Goal: Find specific page/section: Find specific page/section

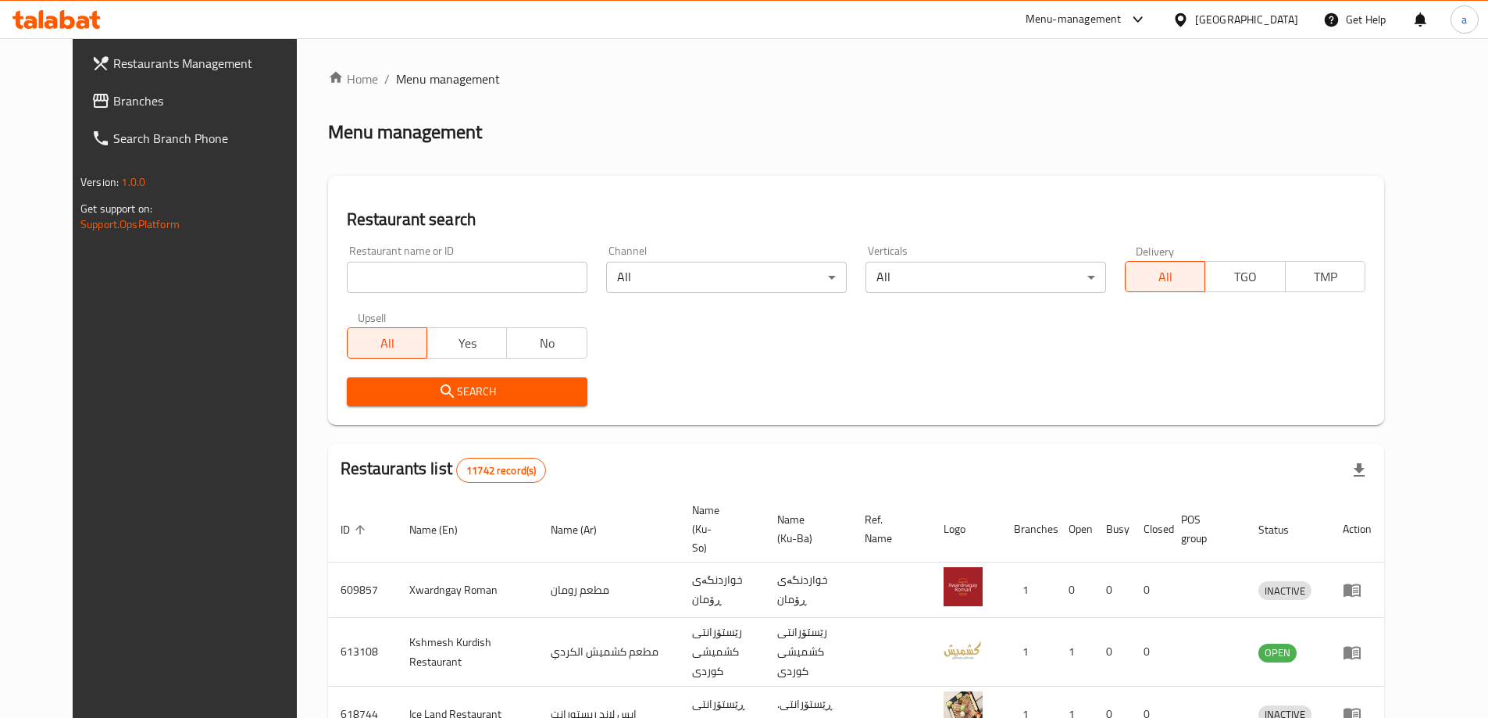
drag, startPoint x: 0, startPoint y: 0, endPoint x: 504, endPoint y: 280, distance: 577.1
click at [504, 280] on input "search" at bounding box center [467, 277] width 241 height 31
paste input "690291"
type input "690291"
click at [539, 384] on span "Search" at bounding box center [467, 392] width 216 height 20
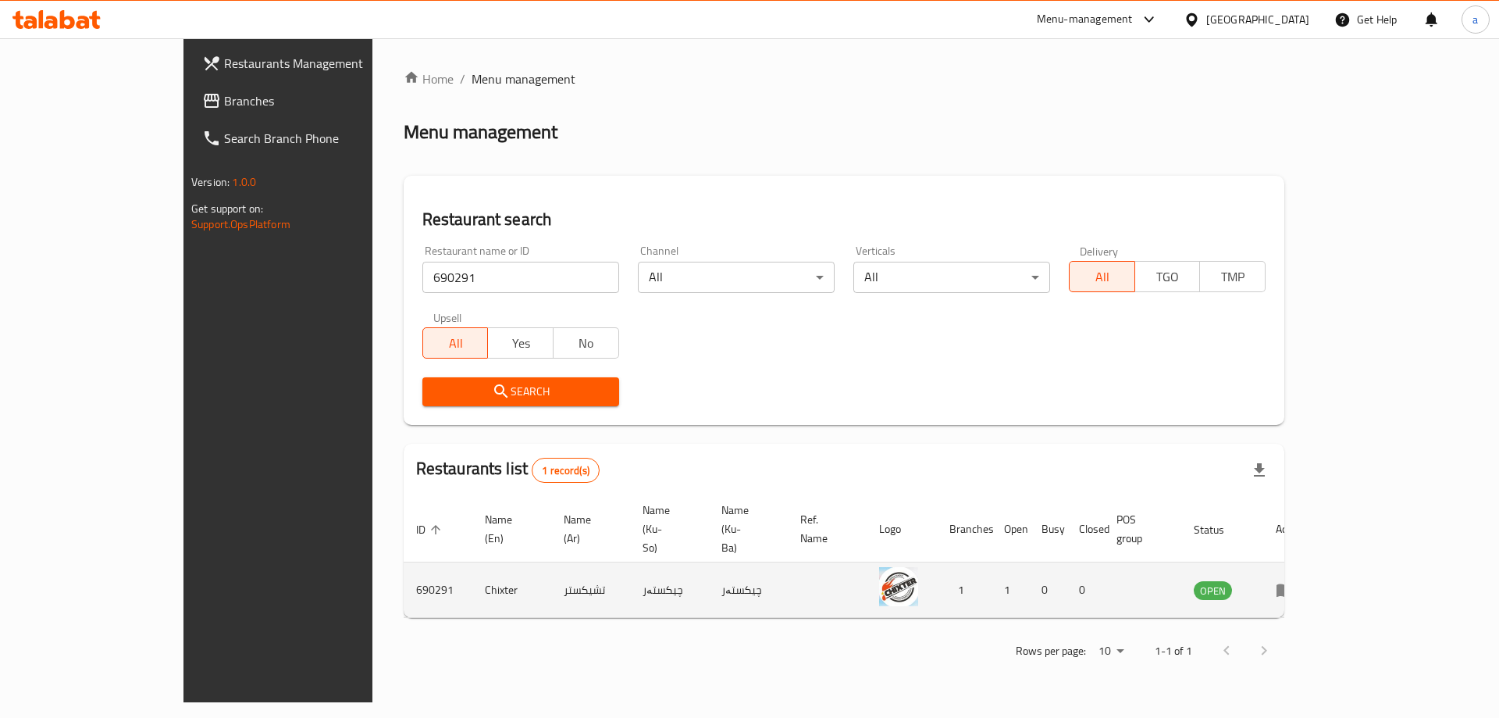
drag, startPoint x: 1416, startPoint y: 552, endPoint x: 1392, endPoint y: 555, distance: 24.4
click at [1317, 562] on td "enhanced table" at bounding box center [1291, 589] width 54 height 55
click at [1294, 584] on icon "enhanced table" at bounding box center [1285, 590] width 17 height 13
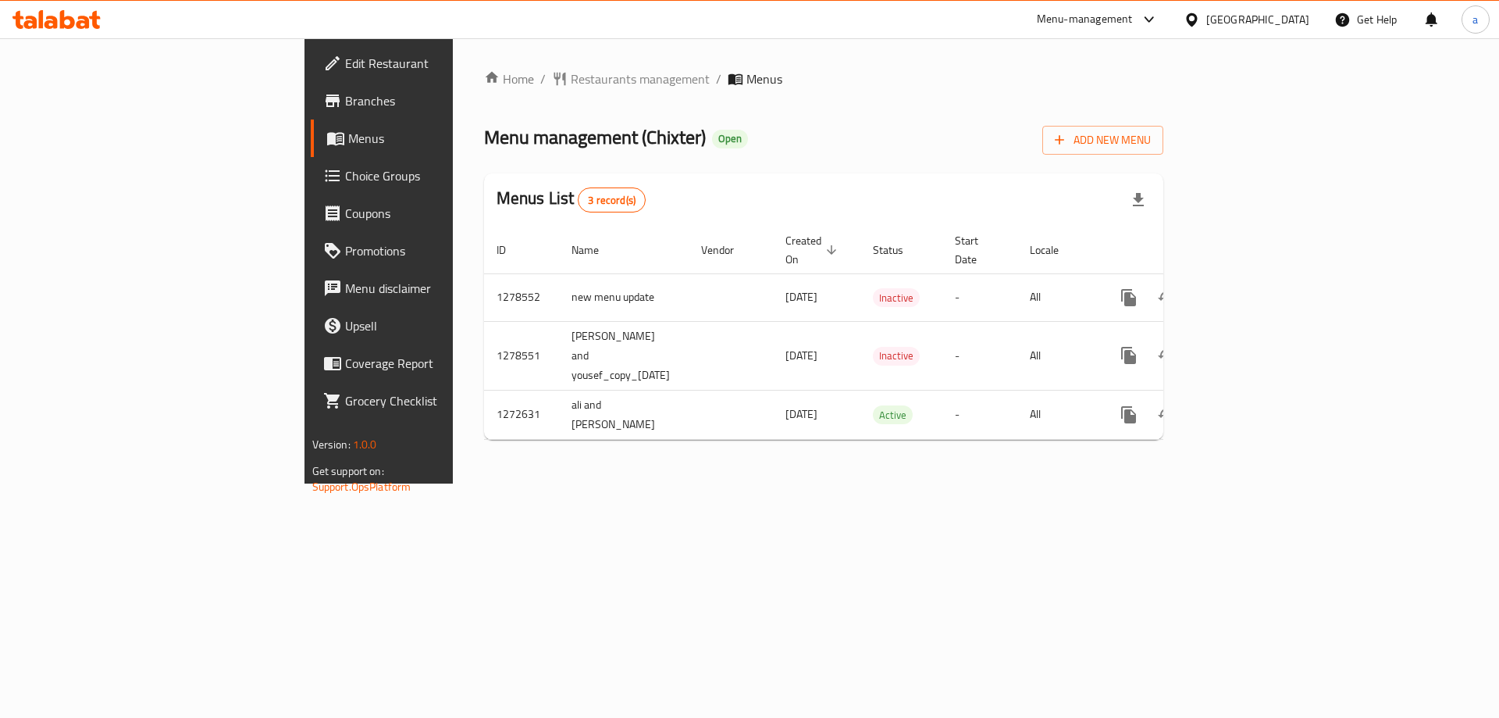
click at [311, 110] on link "Branches" at bounding box center [433, 100] width 244 height 37
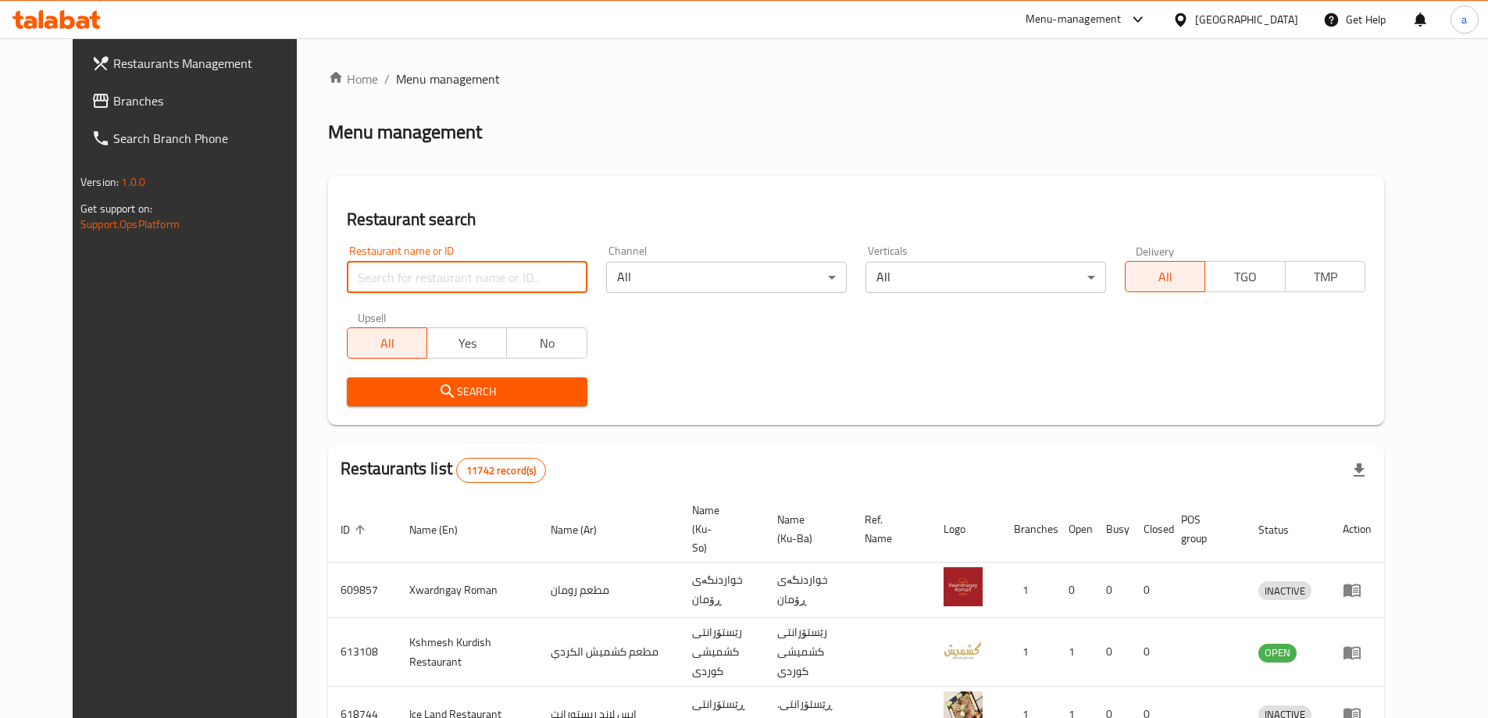
drag, startPoint x: 383, startPoint y: 285, endPoint x: 371, endPoint y: 277, distance: 14.7
click at [383, 285] on input "search" at bounding box center [467, 277] width 241 height 31
paste input "690291"
type input "690291"
click at [431, 390] on span "Search" at bounding box center [467, 392] width 216 height 20
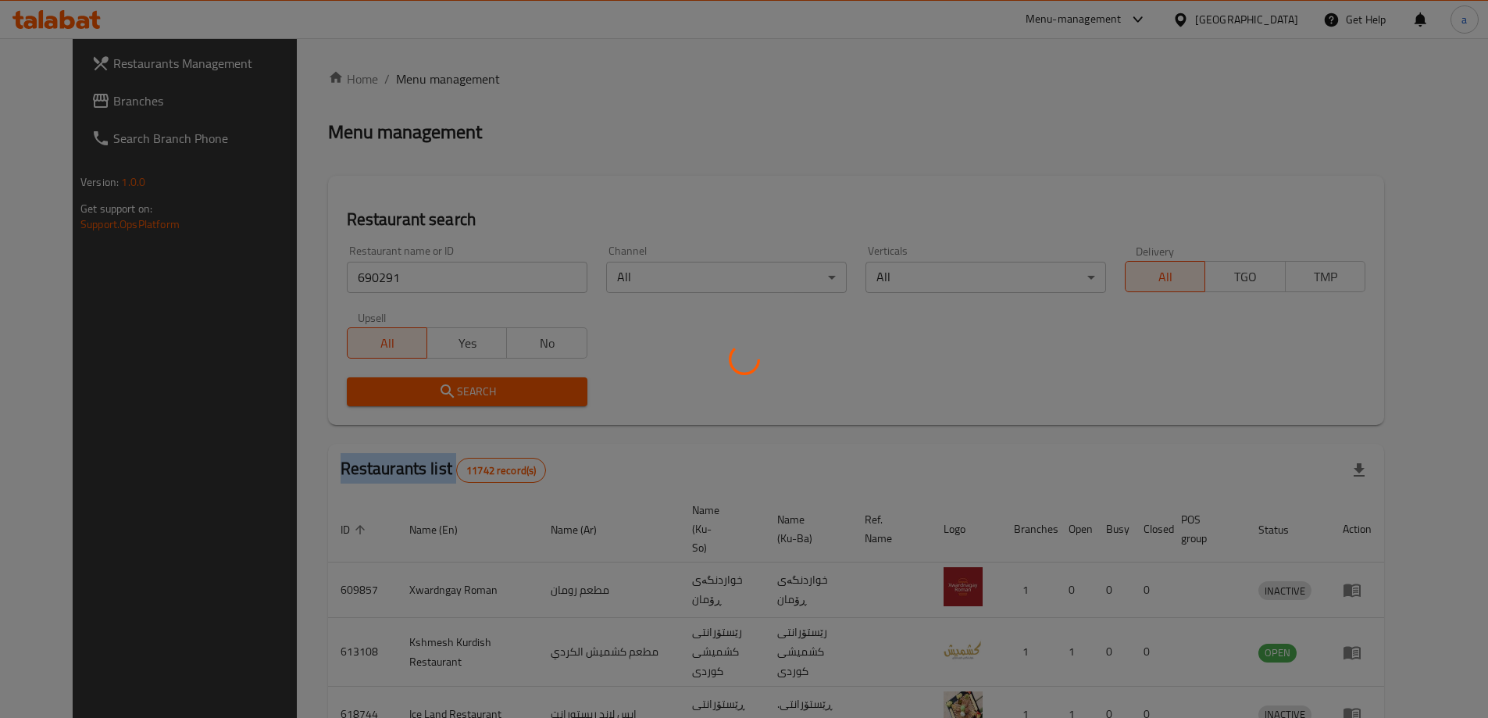
click at [431, 390] on div at bounding box center [744, 359] width 1488 height 718
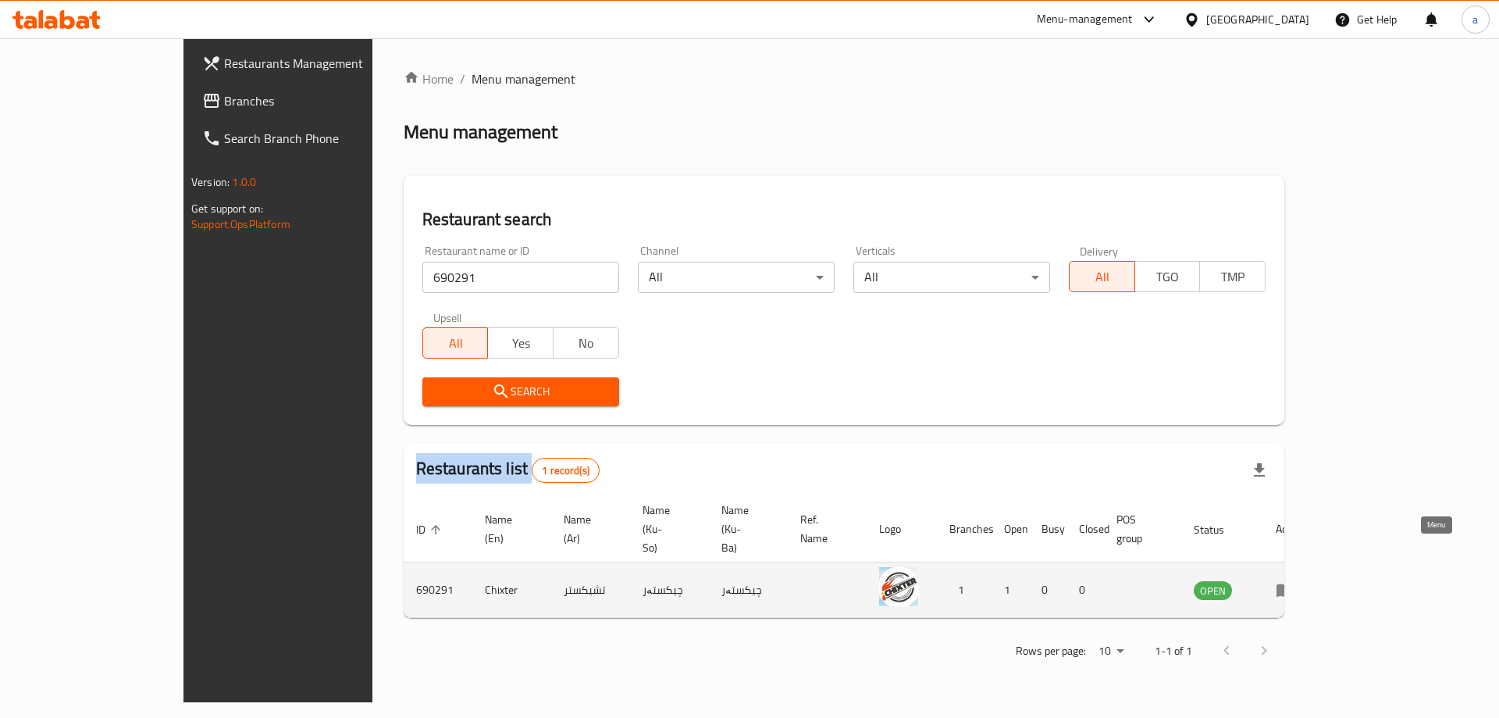
click at [1294, 584] on icon "enhanced table" at bounding box center [1285, 590] width 17 height 13
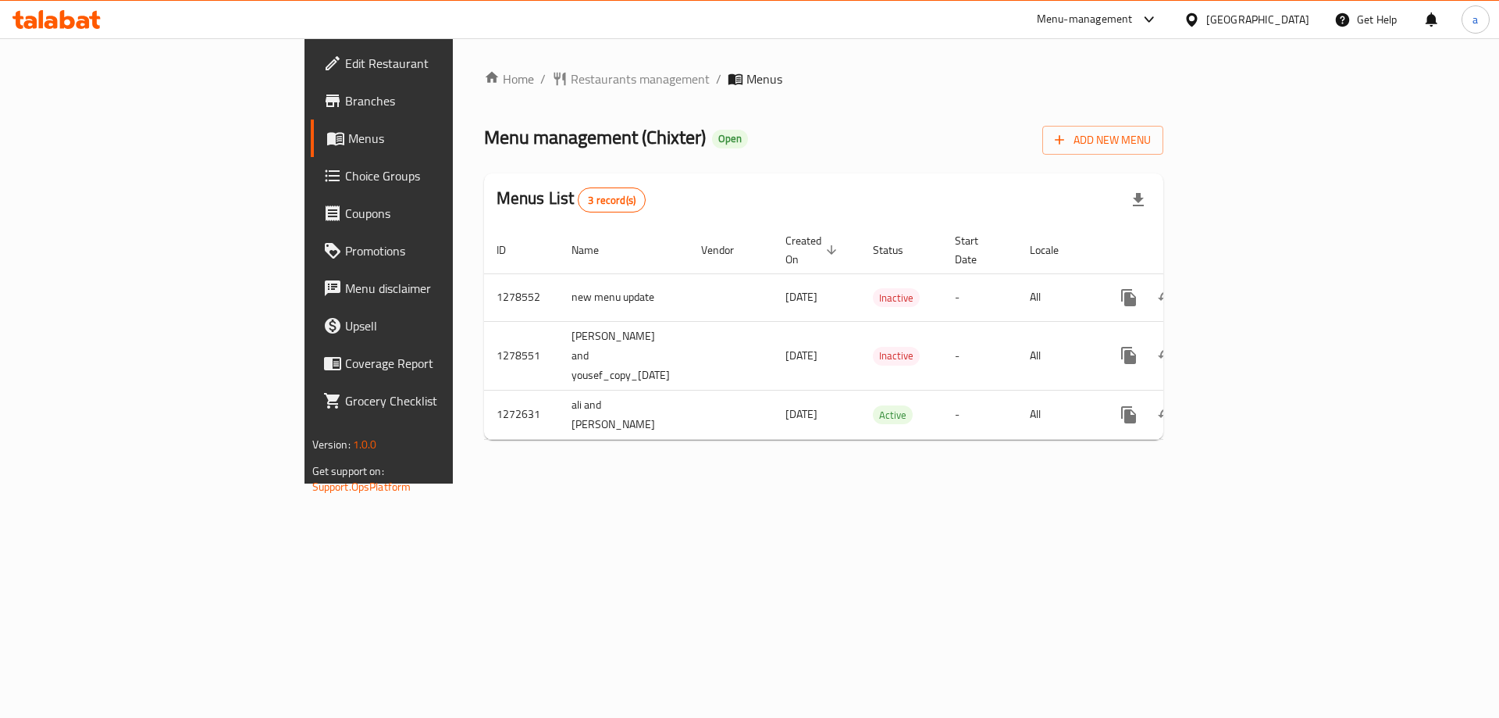
click at [311, 113] on link "Branches" at bounding box center [433, 100] width 244 height 37
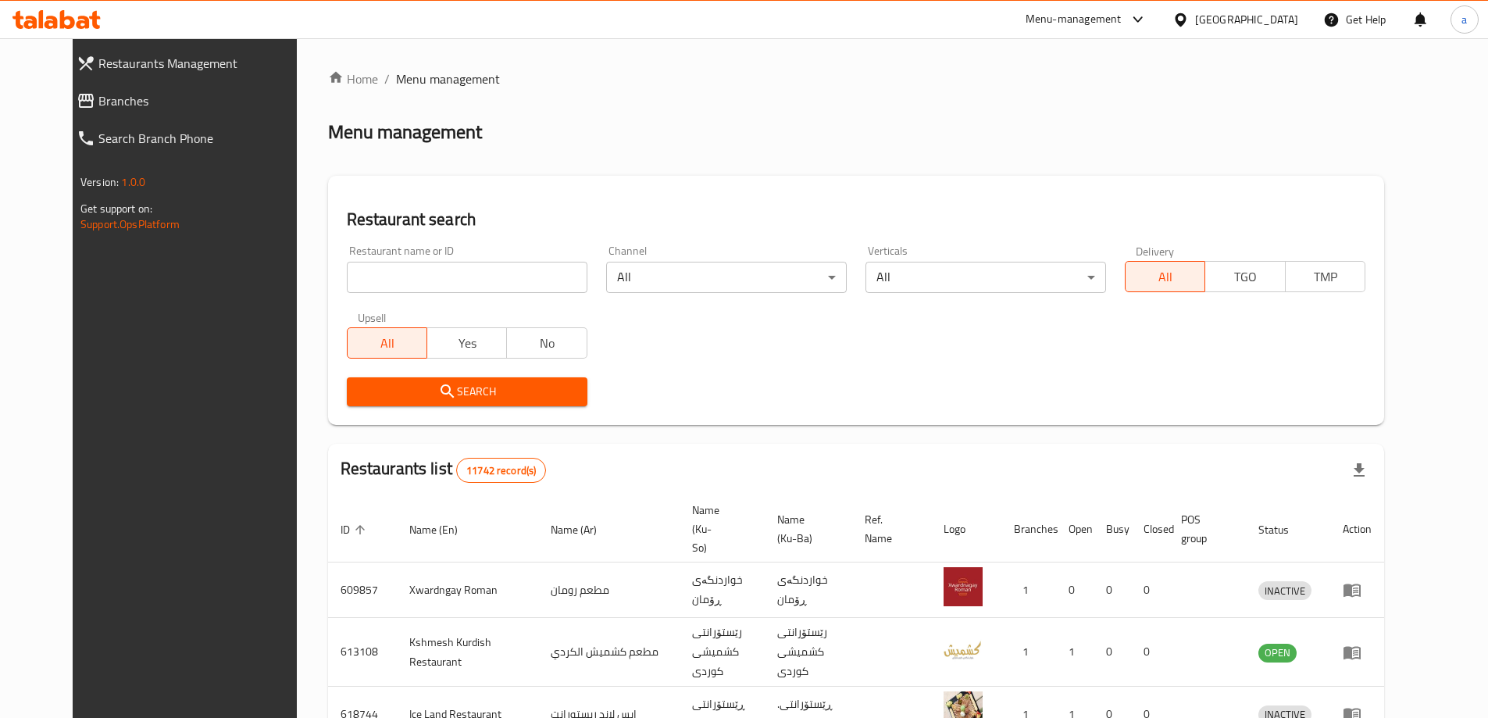
click at [454, 287] on input "search" at bounding box center [467, 277] width 241 height 31
paste input "690291"
type input "690291"
click at [483, 384] on span "Search" at bounding box center [467, 392] width 216 height 20
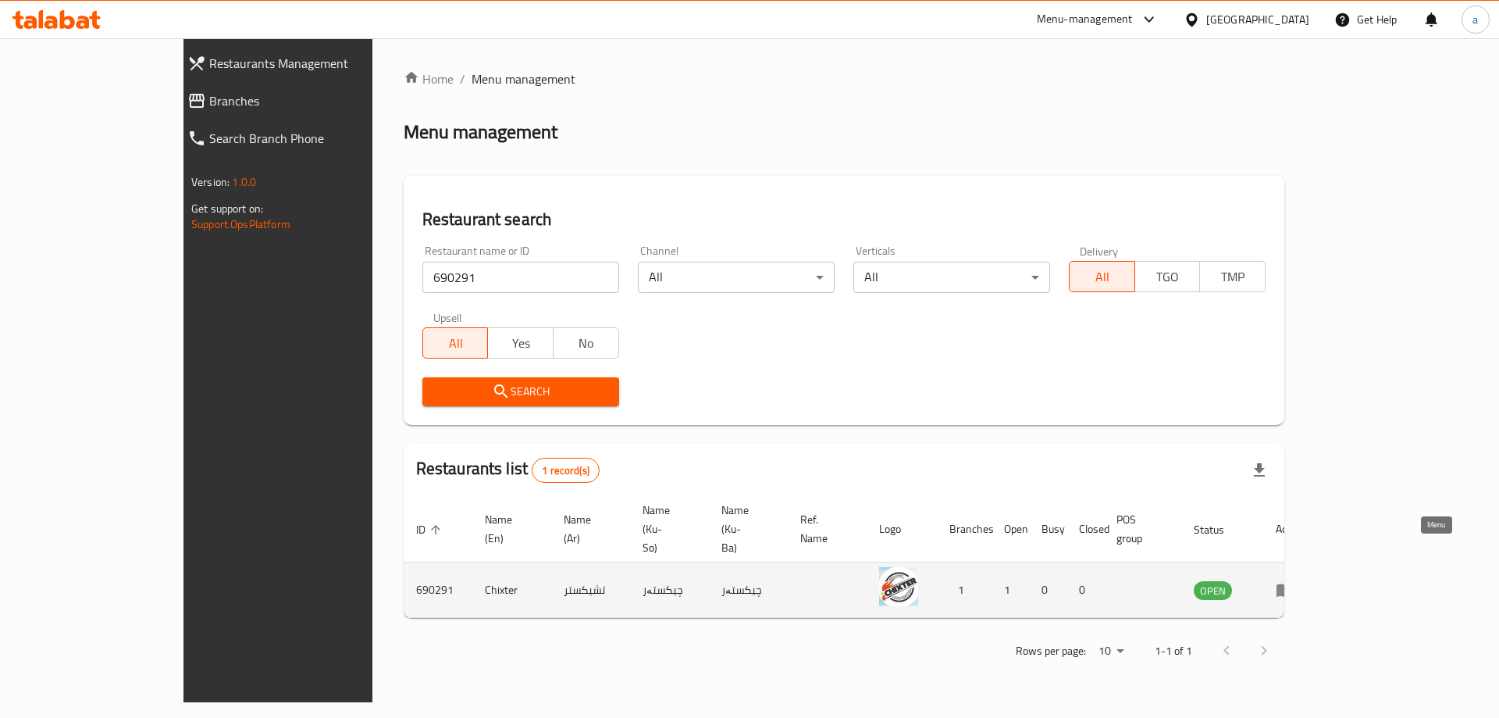
click at [1294, 584] on icon "enhanced table" at bounding box center [1285, 590] width 17 height 13
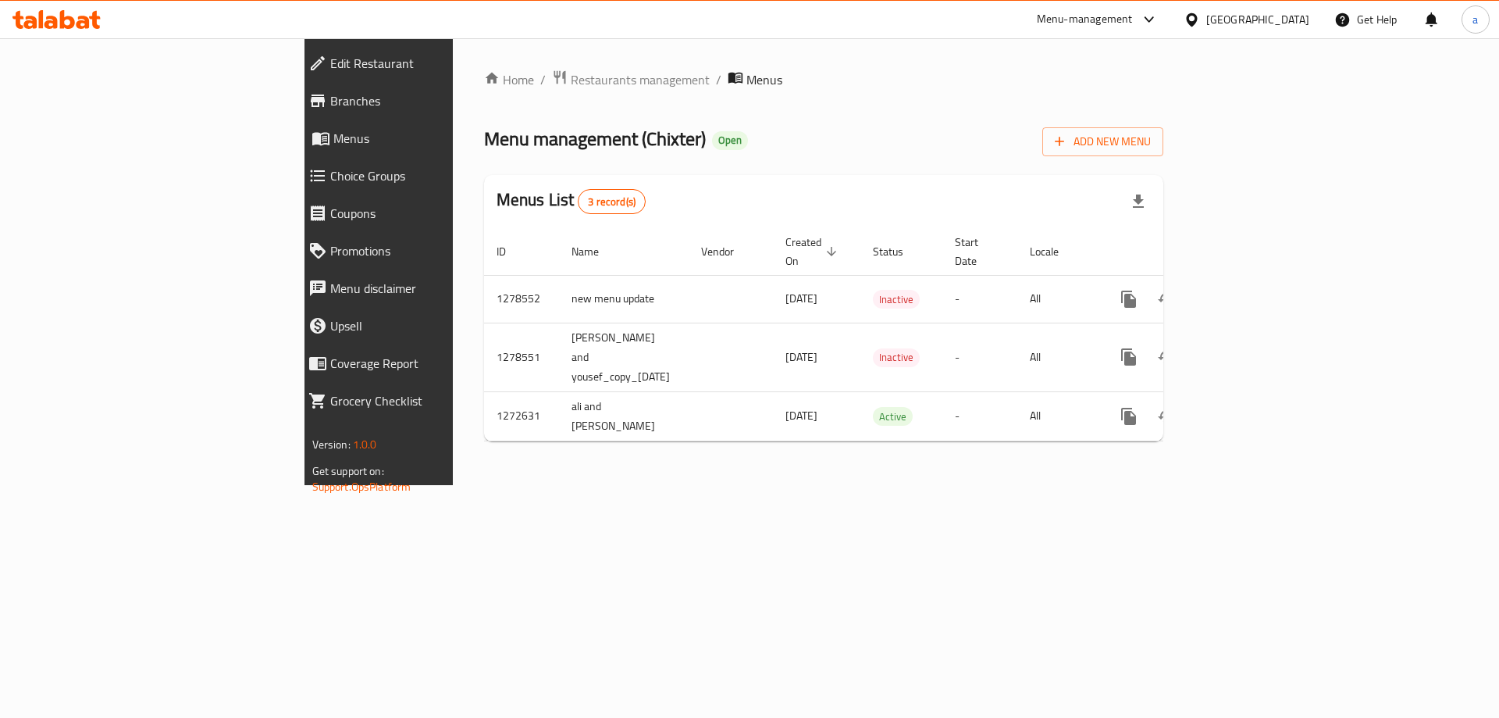
click at [50, 26] on icon at bounding box center [56, 19] width 88 height 19
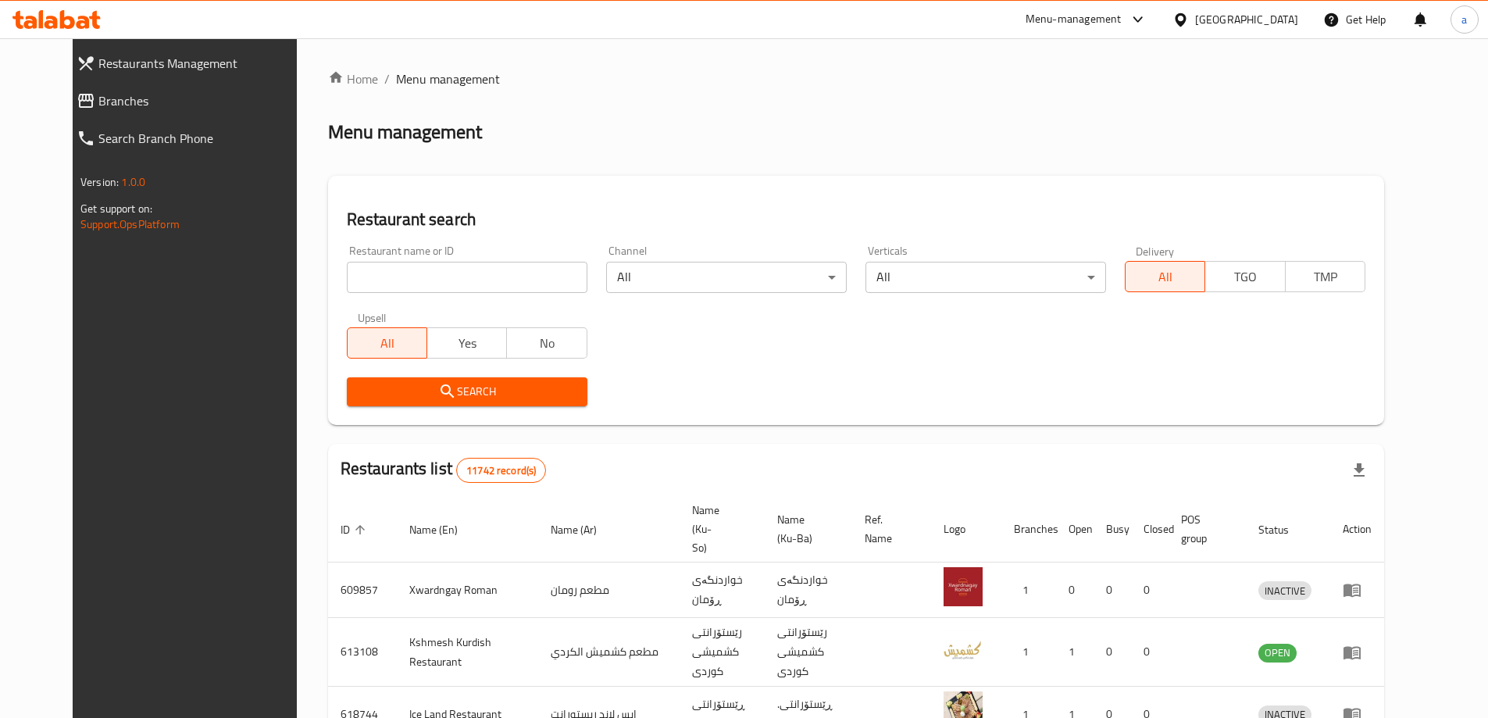
click at [403, 276] on input "search" at bounding box center [467, 277] width 241 height 31
paste input "690291"
type input "690291"
click at [470, 397] on span "Search" at bounding box center [467, 392] width 216 height 20
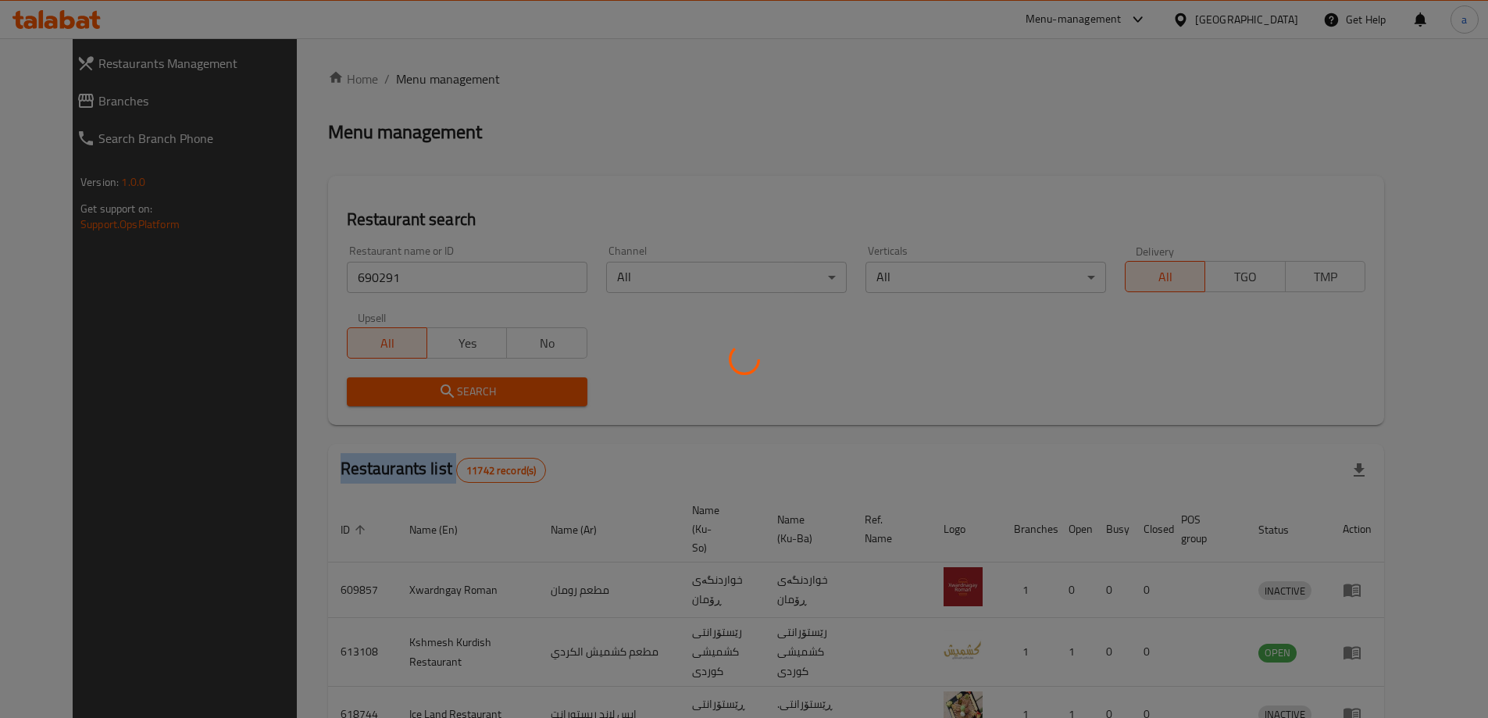
click at [470, 397] on div at bounding box center [744, 359] width 1488 height 718
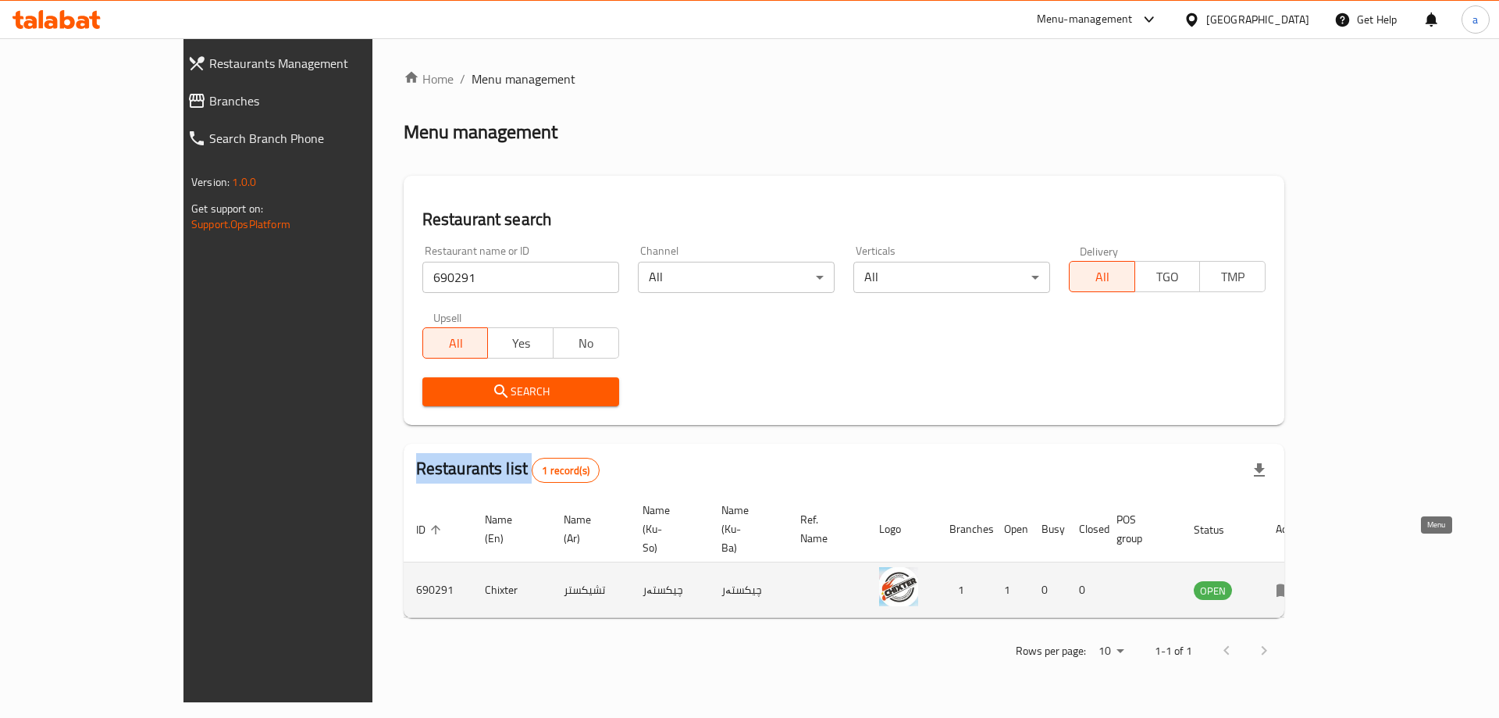
click at [1305, 580] on link "enhanced table" at bounding box center [1290, 589] width 29 height 19
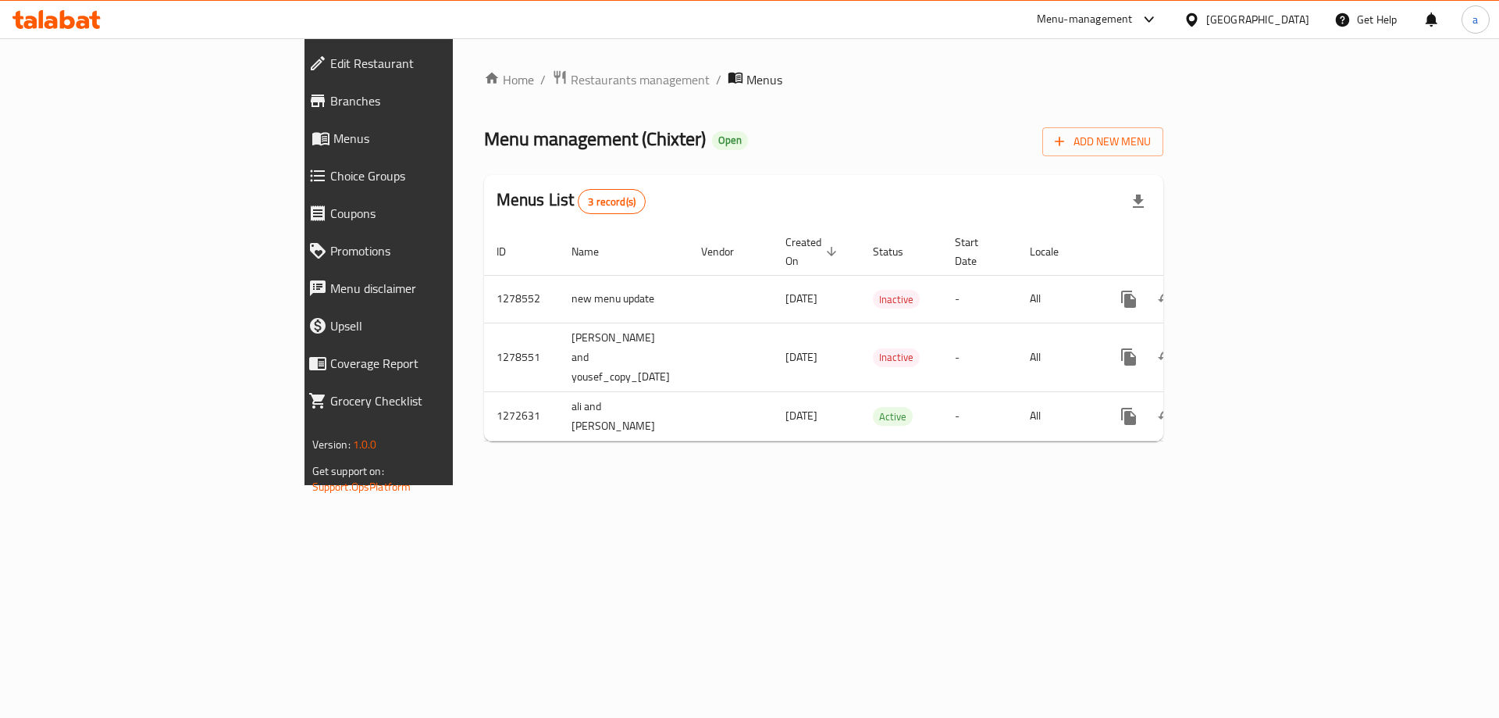
click at [296, 112] on link "Branches" at bounding box center [425, 100] width 259 height 37
